Goal: Task Accomplishment & Management: Manage account settings

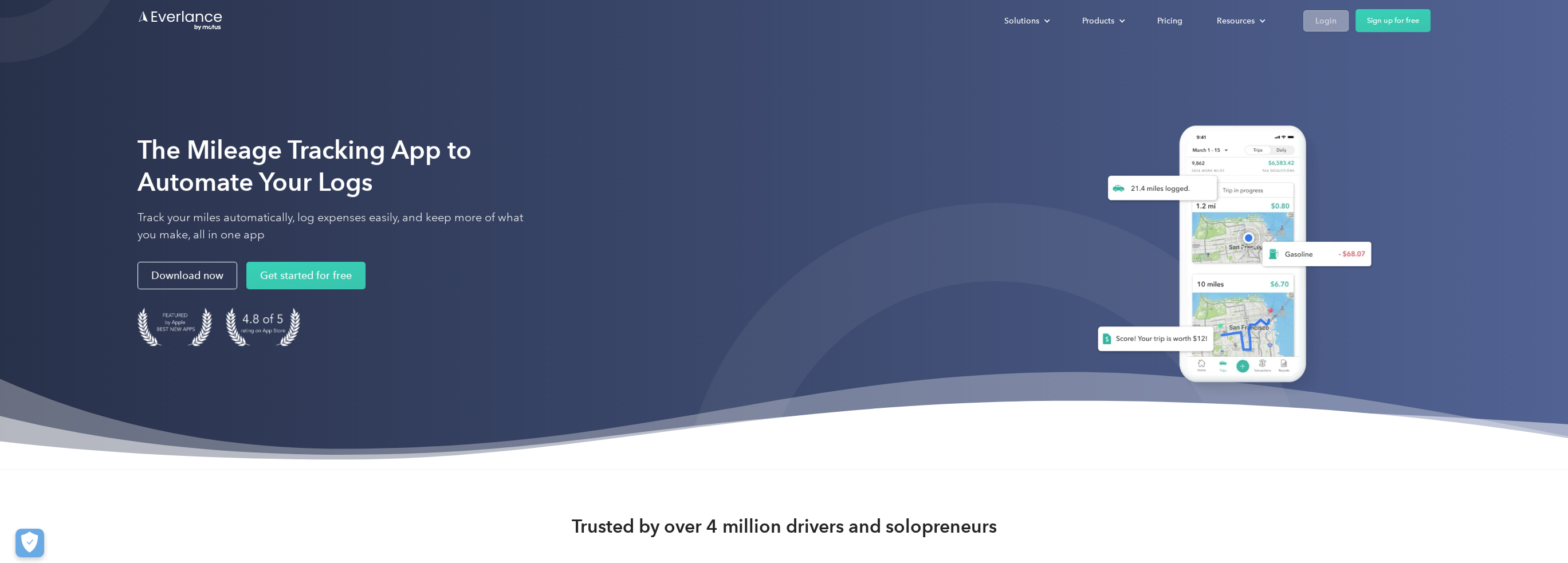
click at [1331, 28] on link "Login" at bounding box center [1326, 21] width 45 height 21
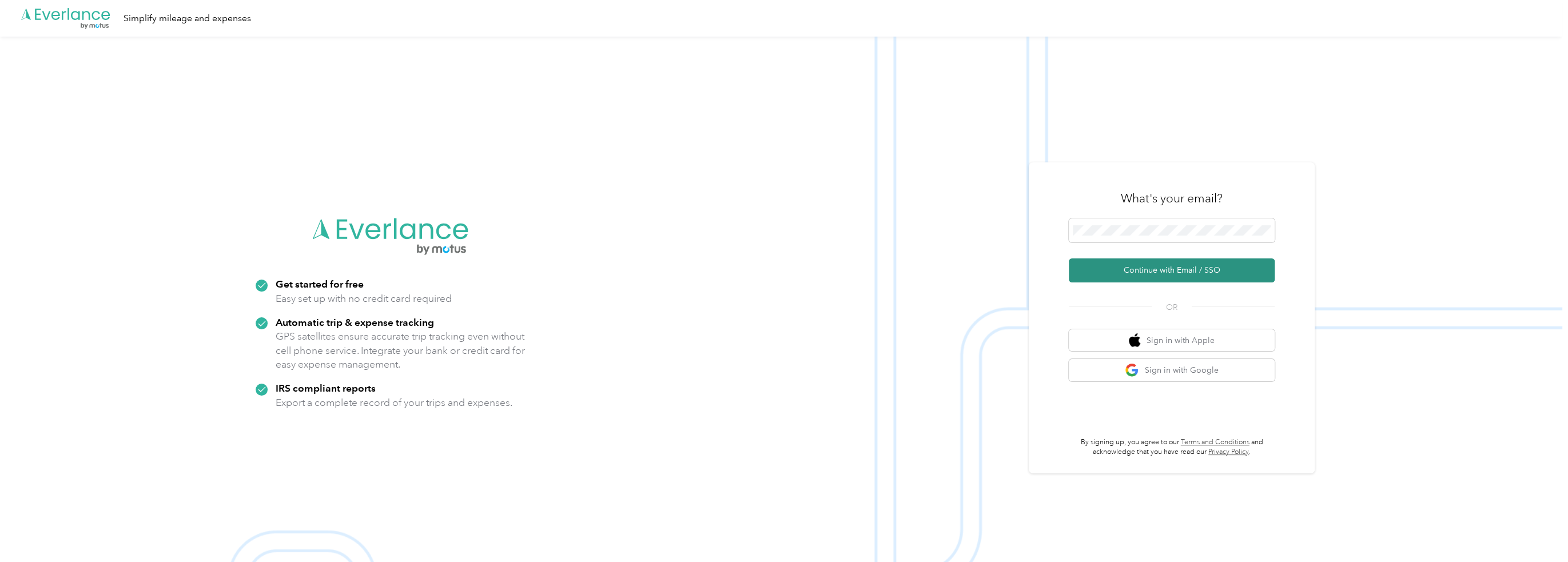
click at [1131, 268] on button "Continue with Email / SSO" at bounding box center [1172, 270] width 206 height 24
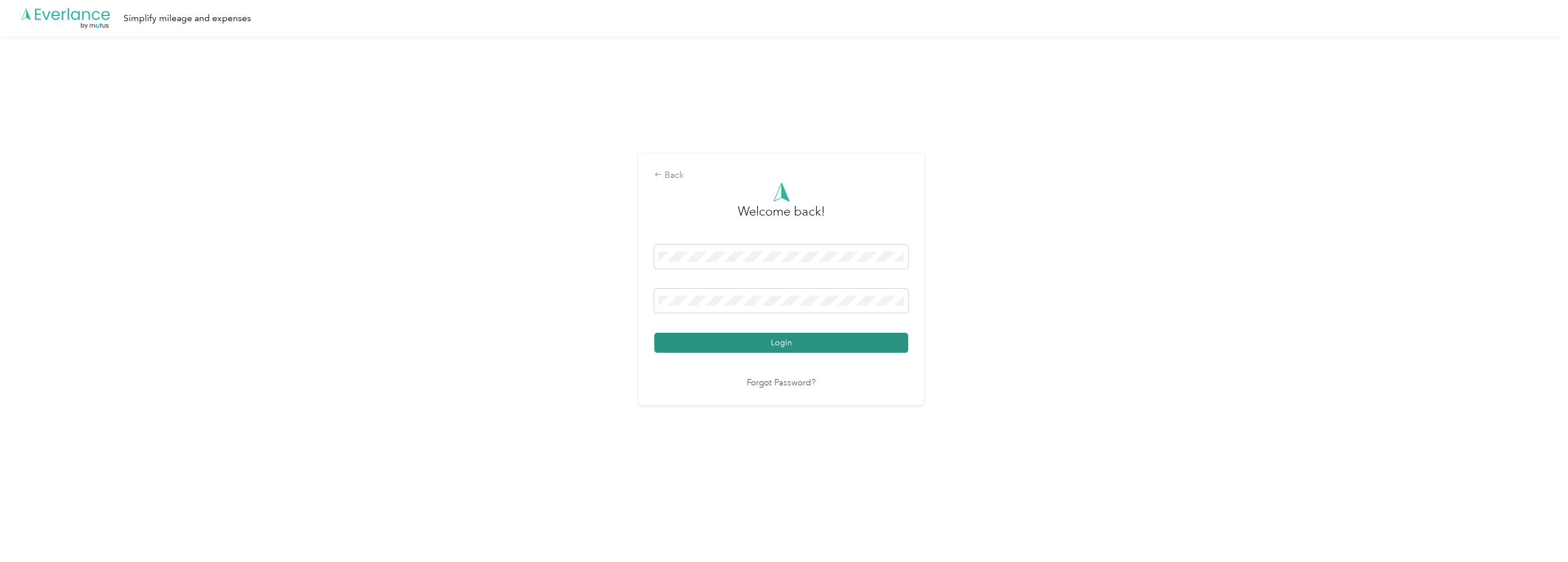
click at [760, 345] on button "Login" at bounding box center [781, 343] width 254 height 20
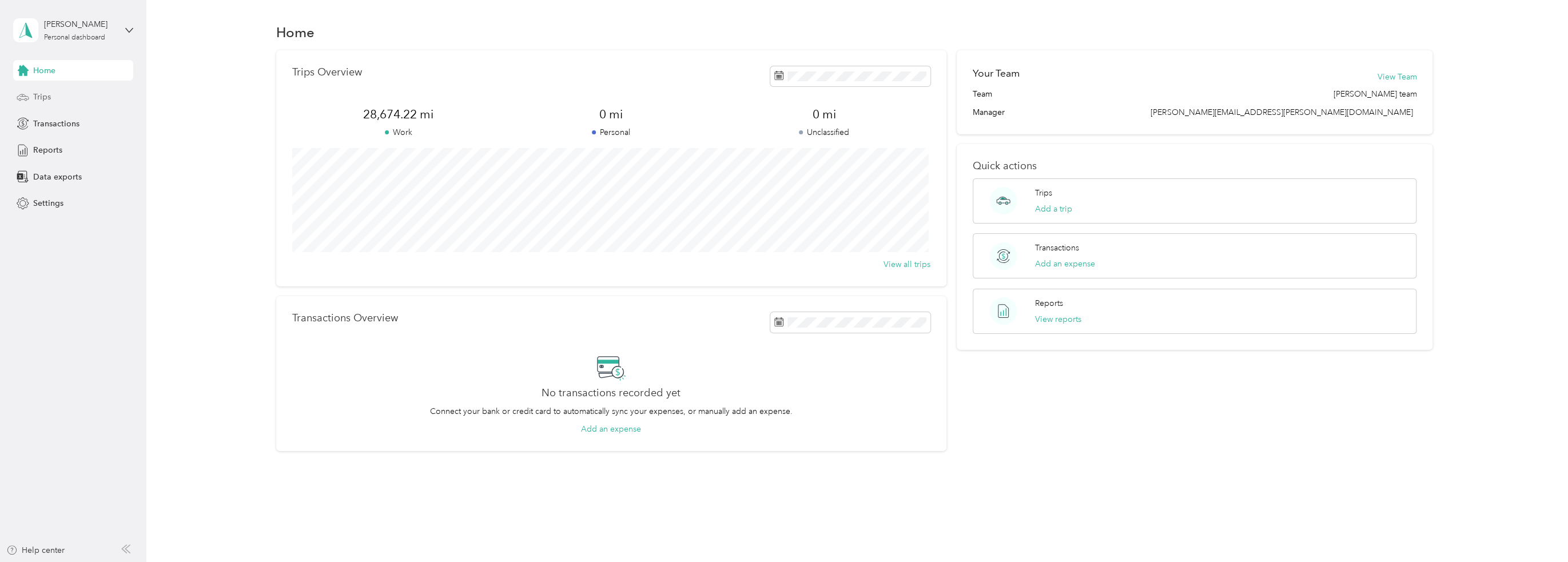
click at [48, 92] on span "Trips" at bounding box center [42, 96] width 18 height 12
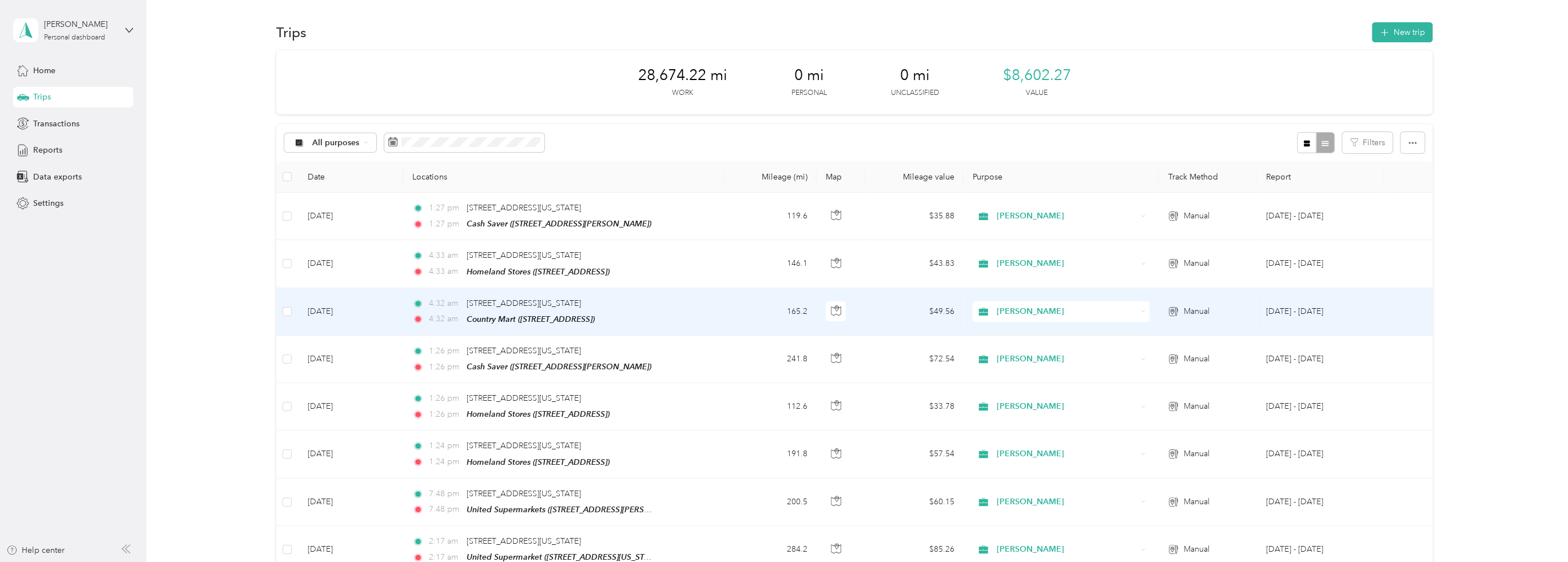
click at [338, 309] on td "[DATE]" at bounding box center [351, 312] width 105 height 47
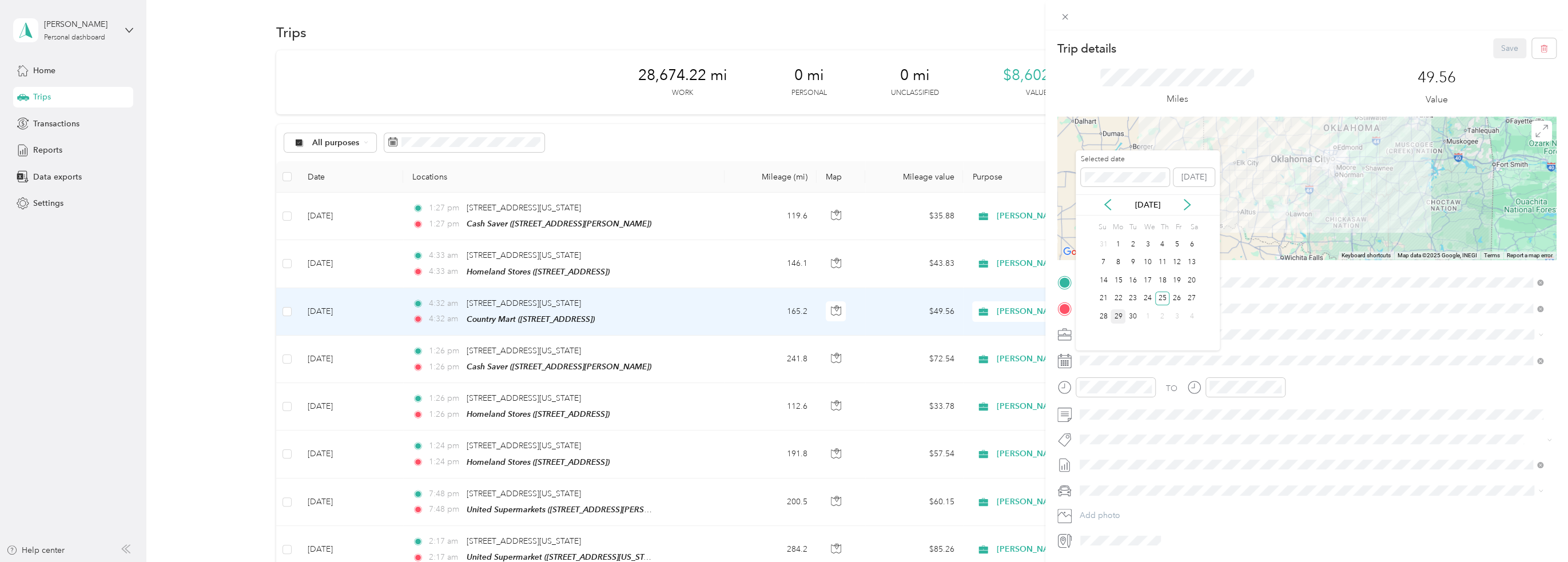
click at [1114, 319] on div "29" at bounding box center [1118, 316] width 15 height 14
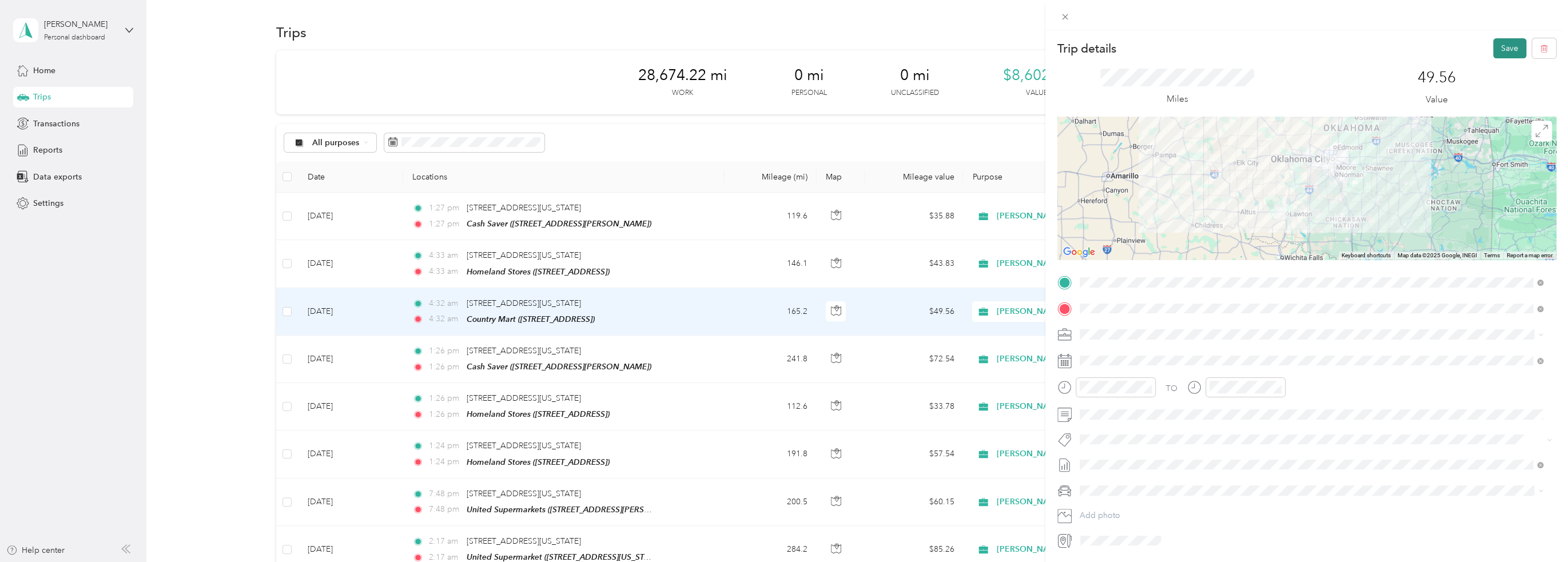
click at [1502, 52] on button "Save" at bounding box center [1509, 49] width 33 height 20
